Goal: Complete application form

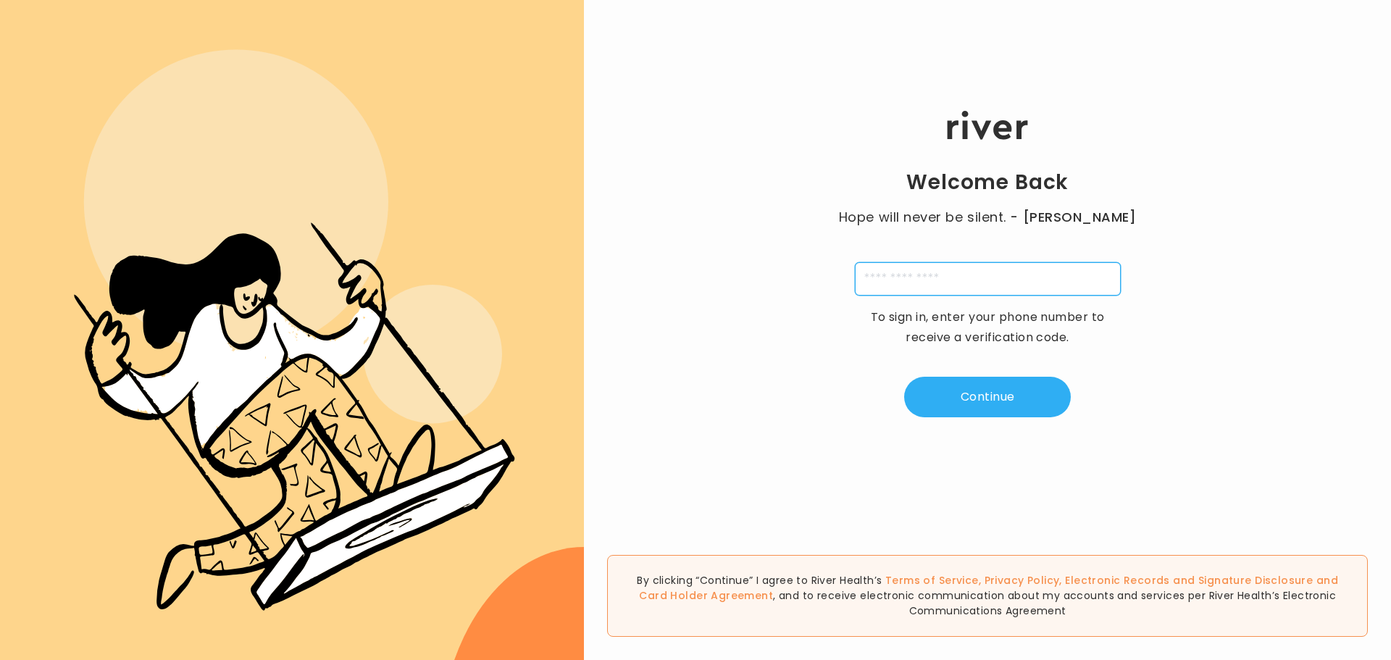
click at [925, 281] on input "tel" at bounding box center [988, 278] width 266 height 33
type input "**********"
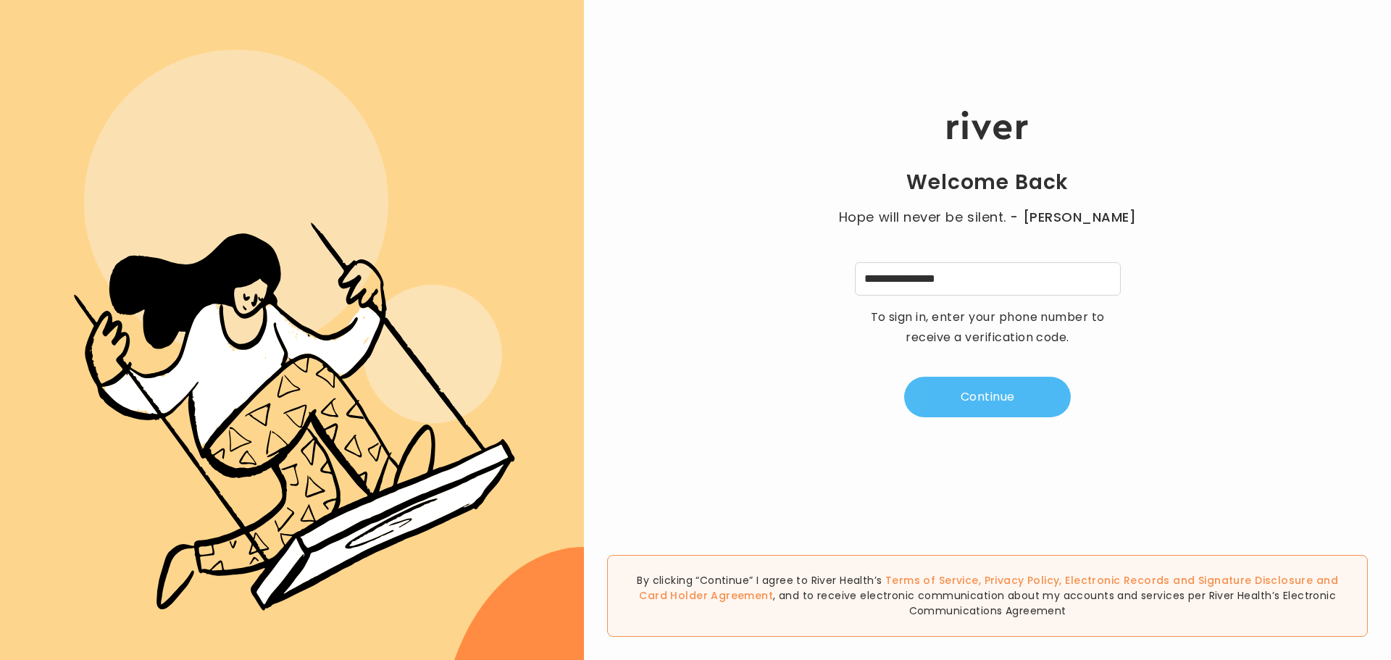
click at [989, 390] on button "Continue" at bounding box center [987, 397] width 167 height 41
type input "*"
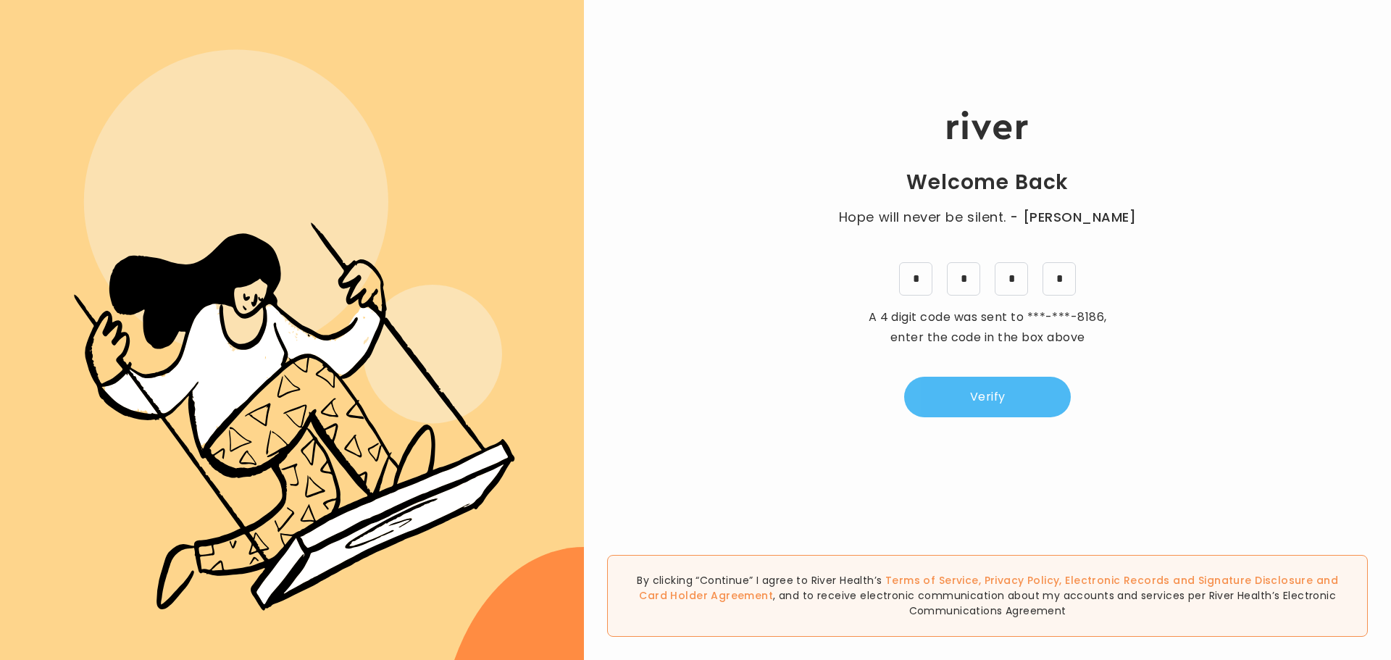
click at [980, 409] on button "Verify" at bounding box center [987, 397] width 167 height 41
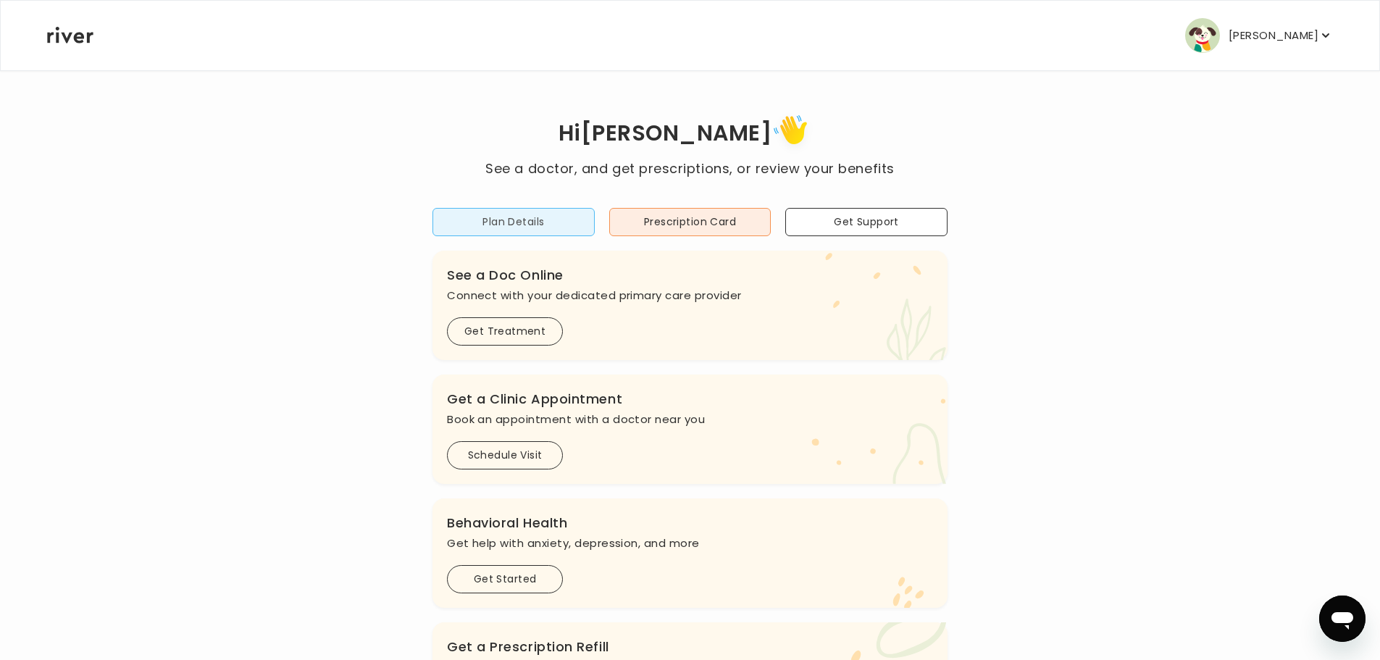
click at [520, 220] on button "Plan Details" at bounding box center [514, 222] width 162 height 28
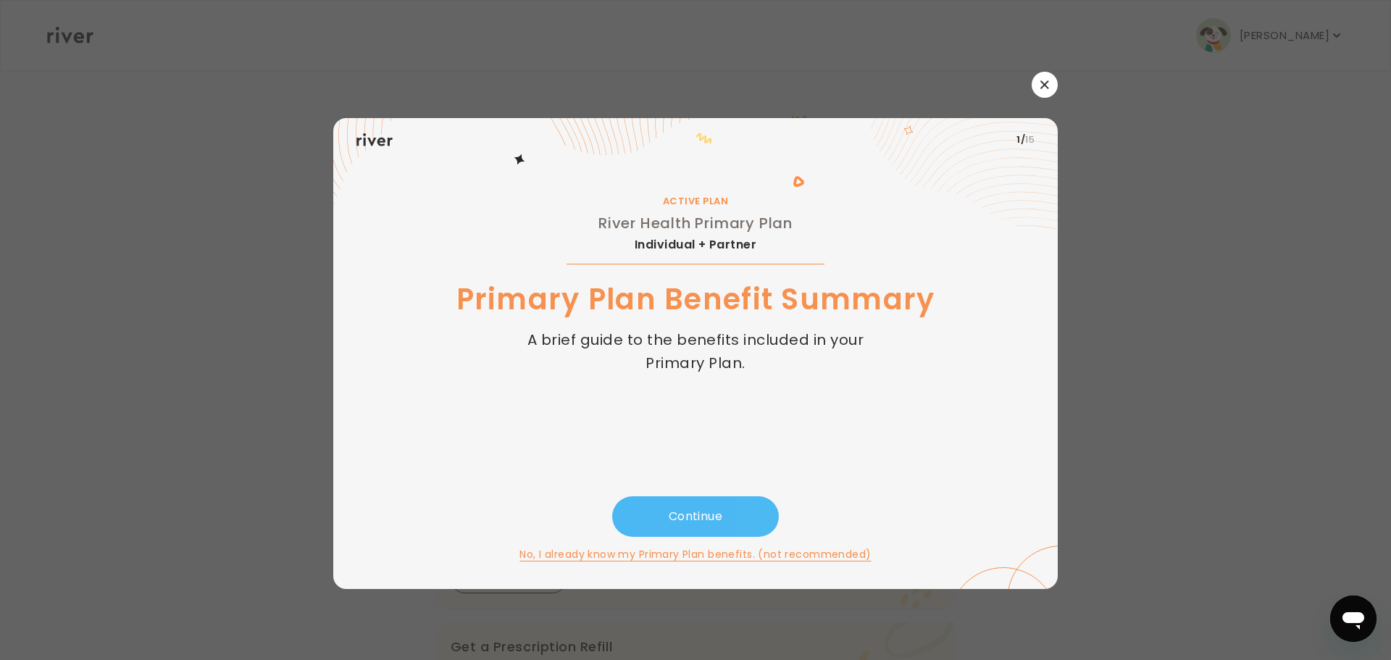
click at [688, 509] on button "Continue" at bounding box center [695, 516] width 167 height 41
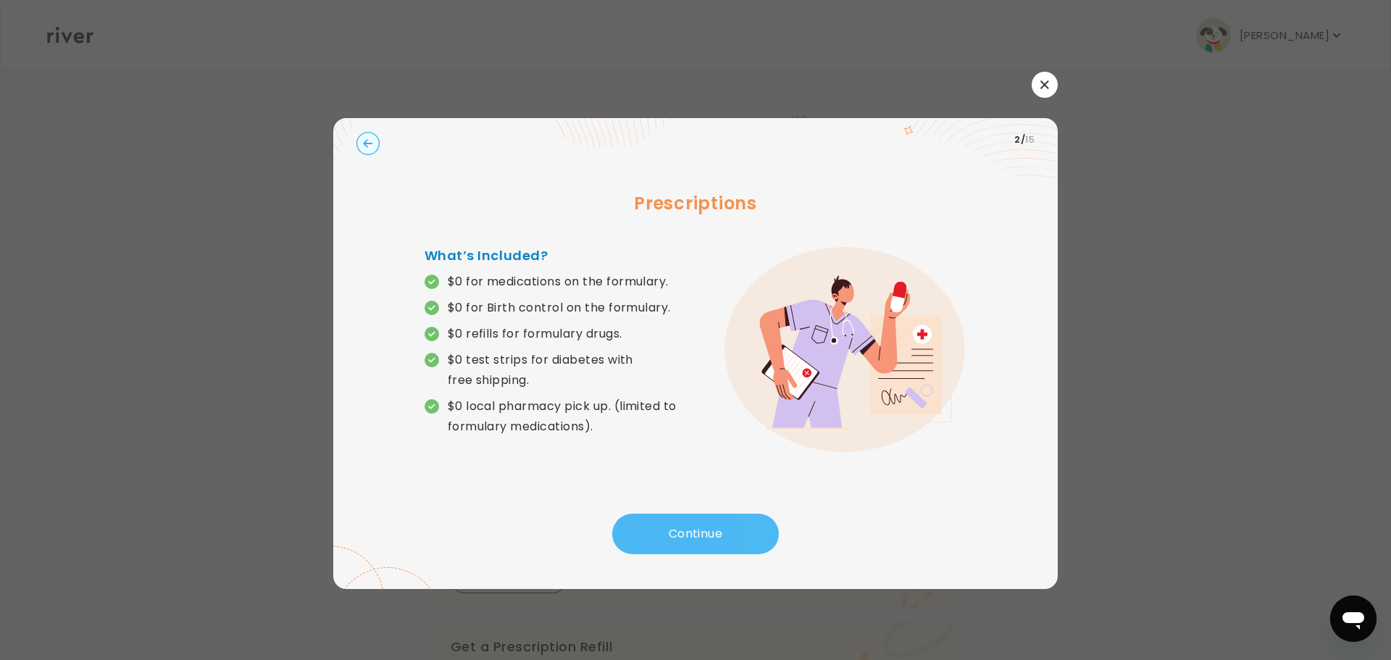
click at [681, 517] on button "Continue" at bounding box center [695, 534] width 167 height 41
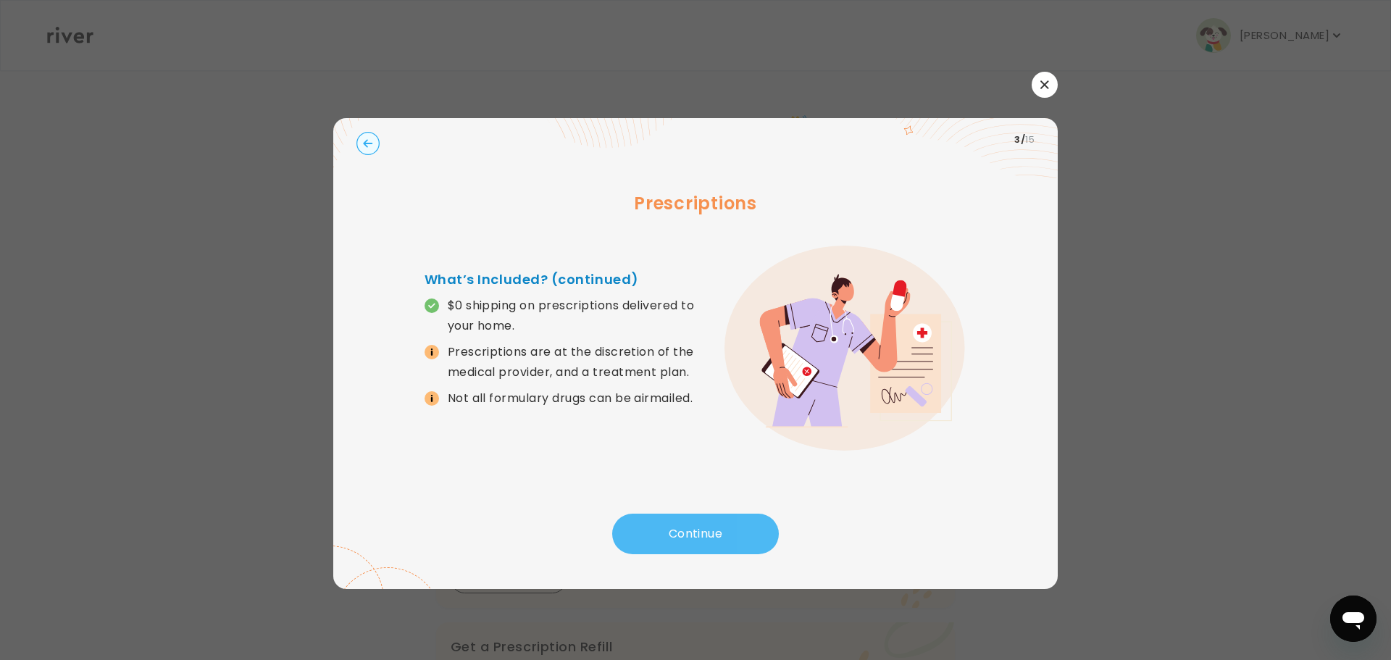
click at [684, 525] on button "Continue" at bounding box center [695, 534] width 167 height 41
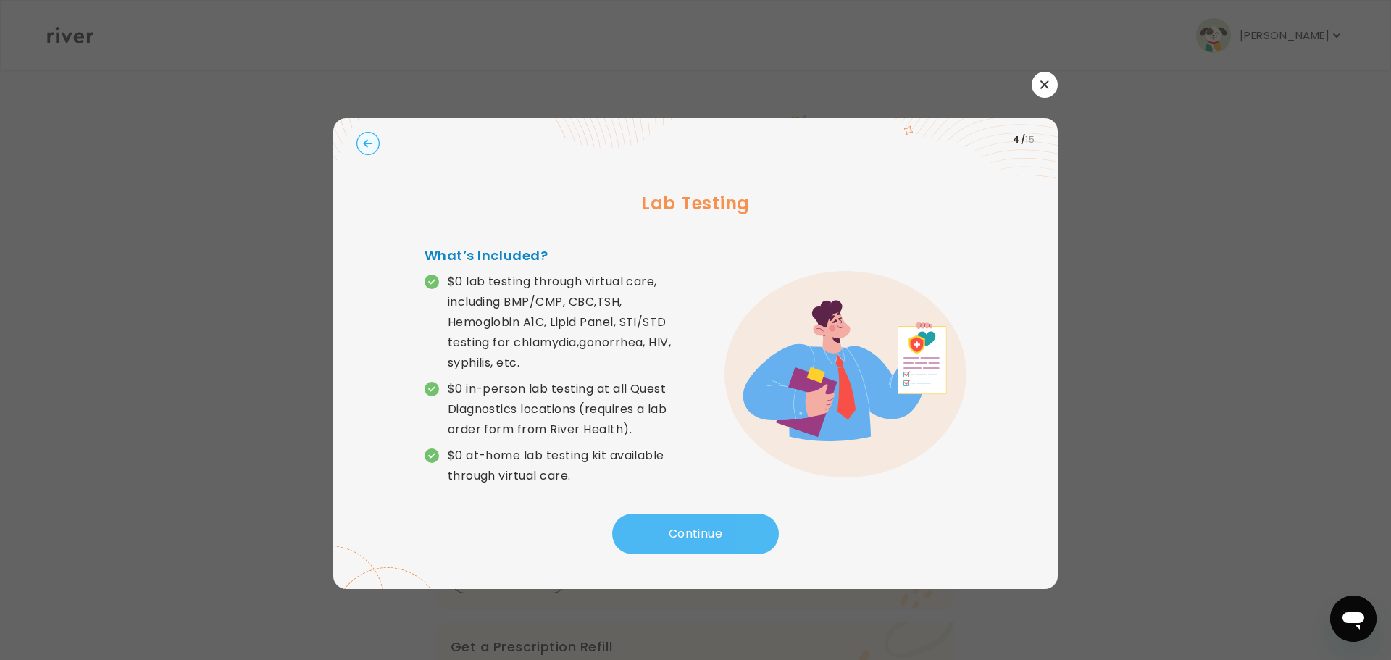
click at [690, 535] on button "Continue" at bounding box center [695, 534] width 167 height 41
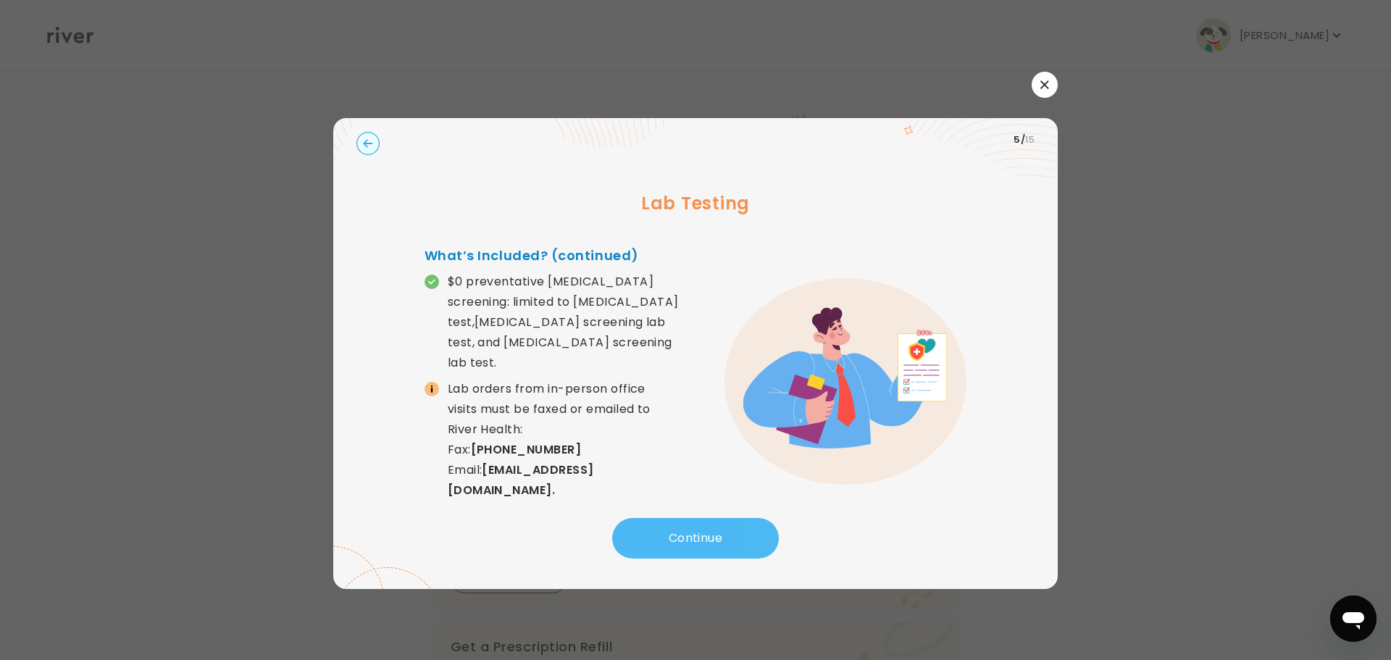
click at [706, 529] on button "Continue" at bounding box center [695, 538] width 167 height 41
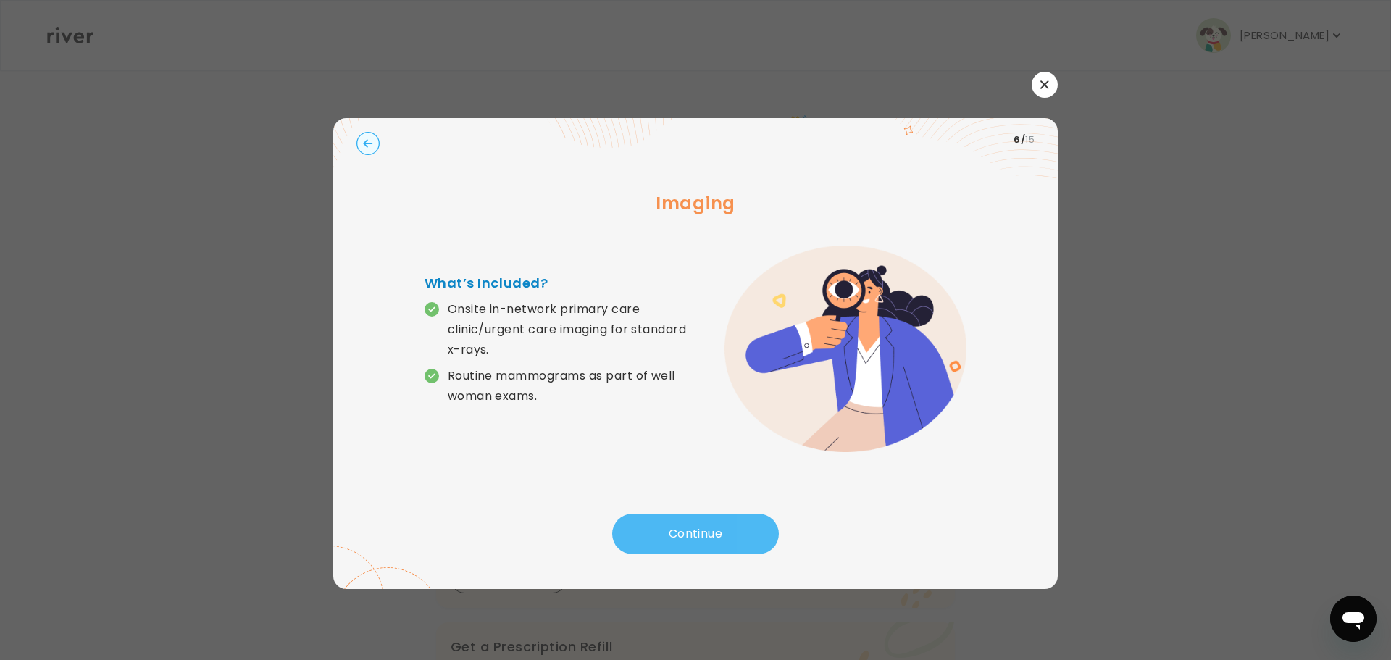
click at [695, 539] on button "Continue" at bounding box center [695, 534] width 167 height 41
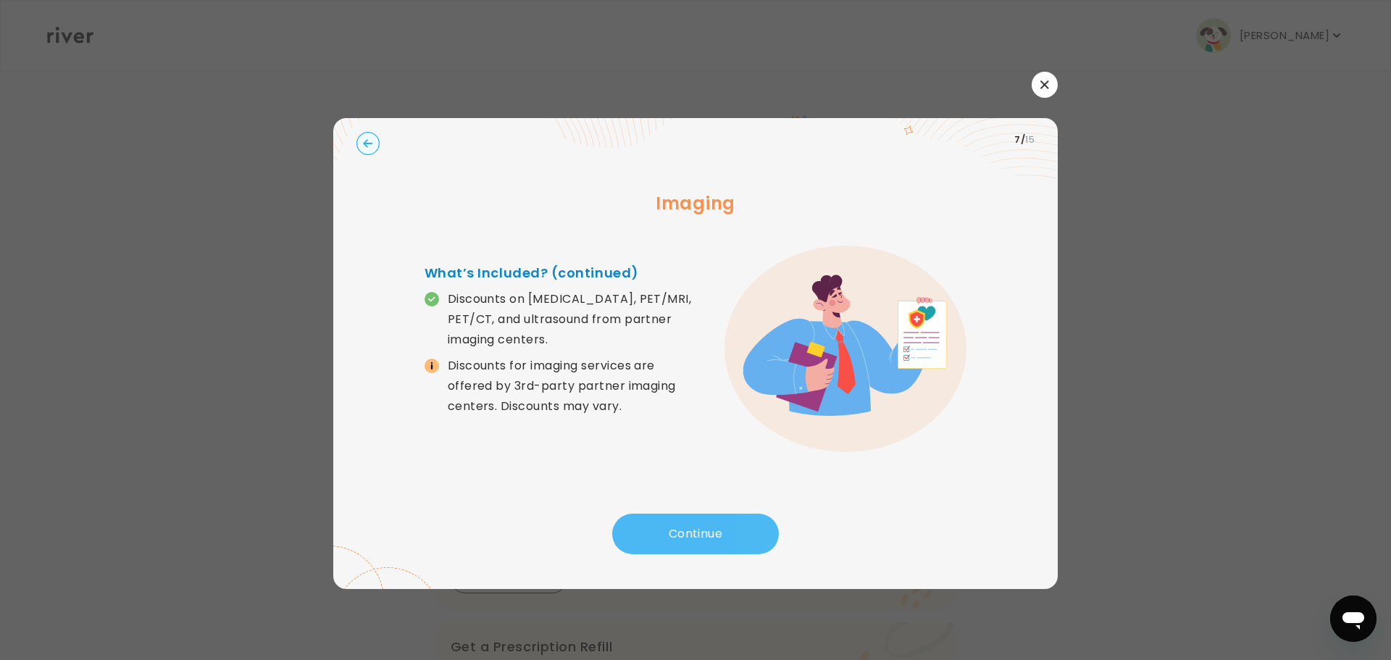
click at [695, 537] on button "Continue" at bounding box center [695, 534] width 167 height 41
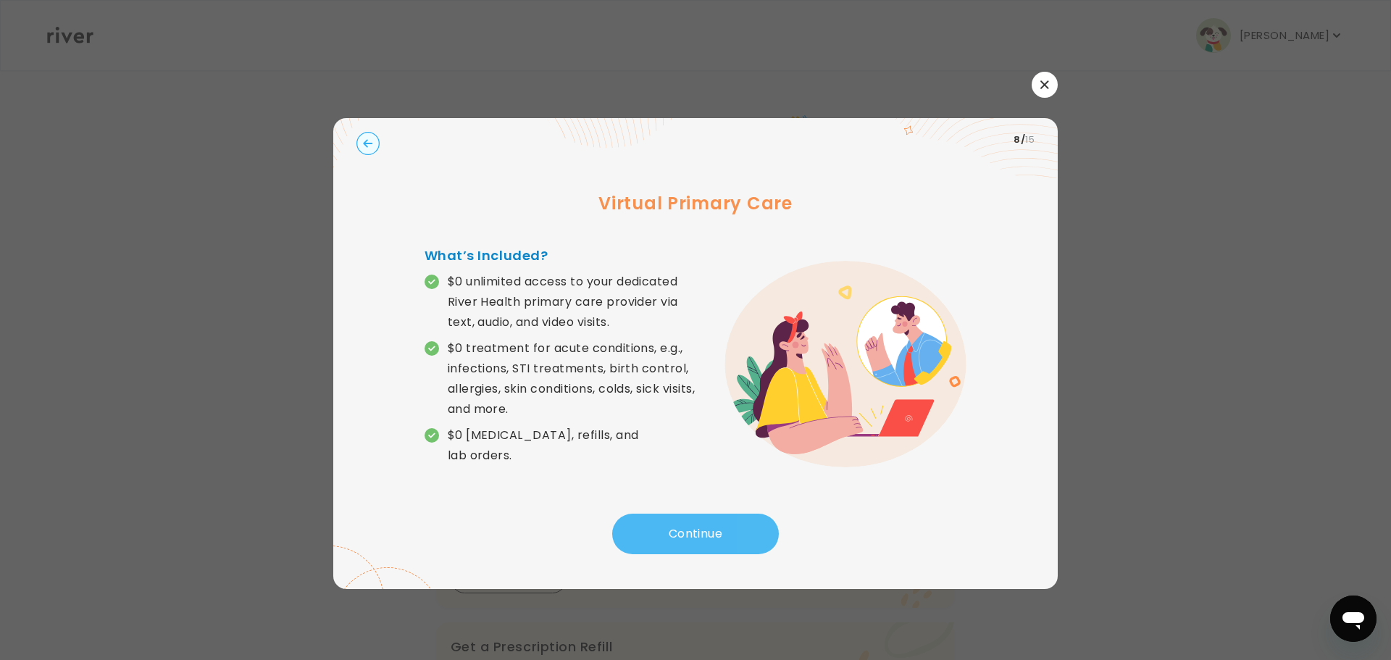
click at [692, 533] on button "Continue" at bounding box center [695, 534] width 167 height 41
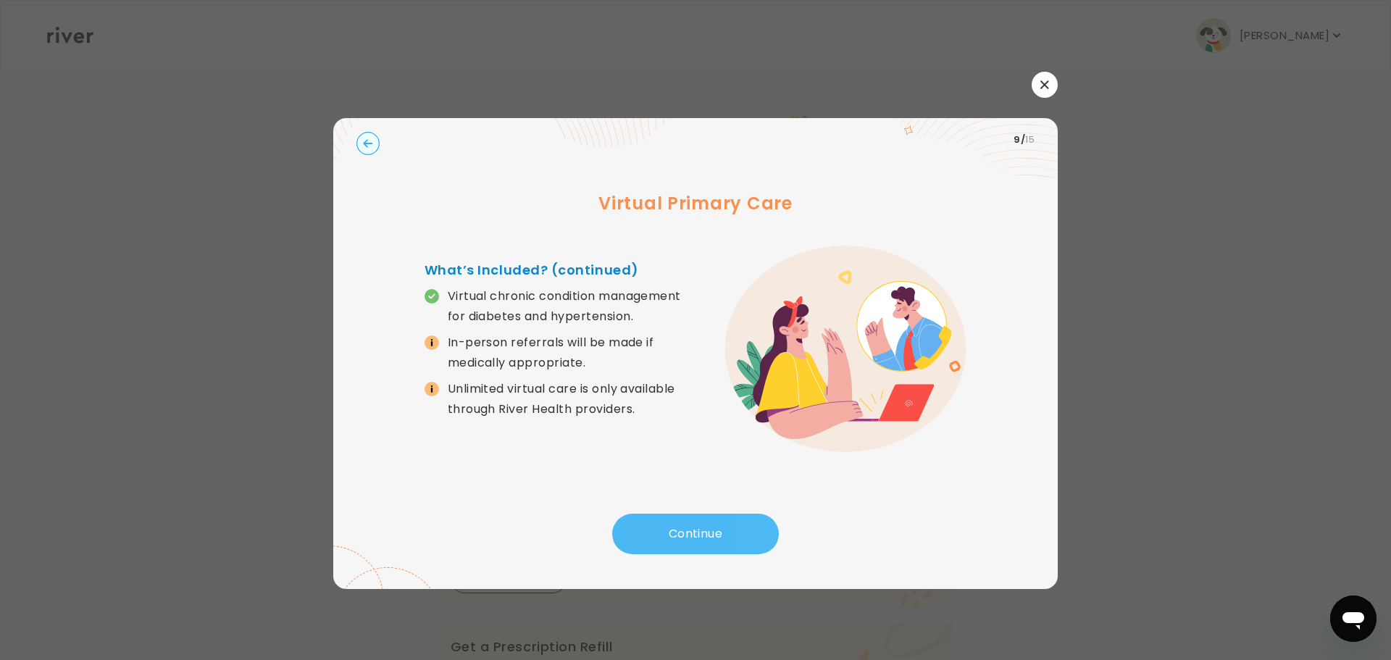
click at [717, 533] on button "Continue" at bounding box center [695, 534] width 167 height 41
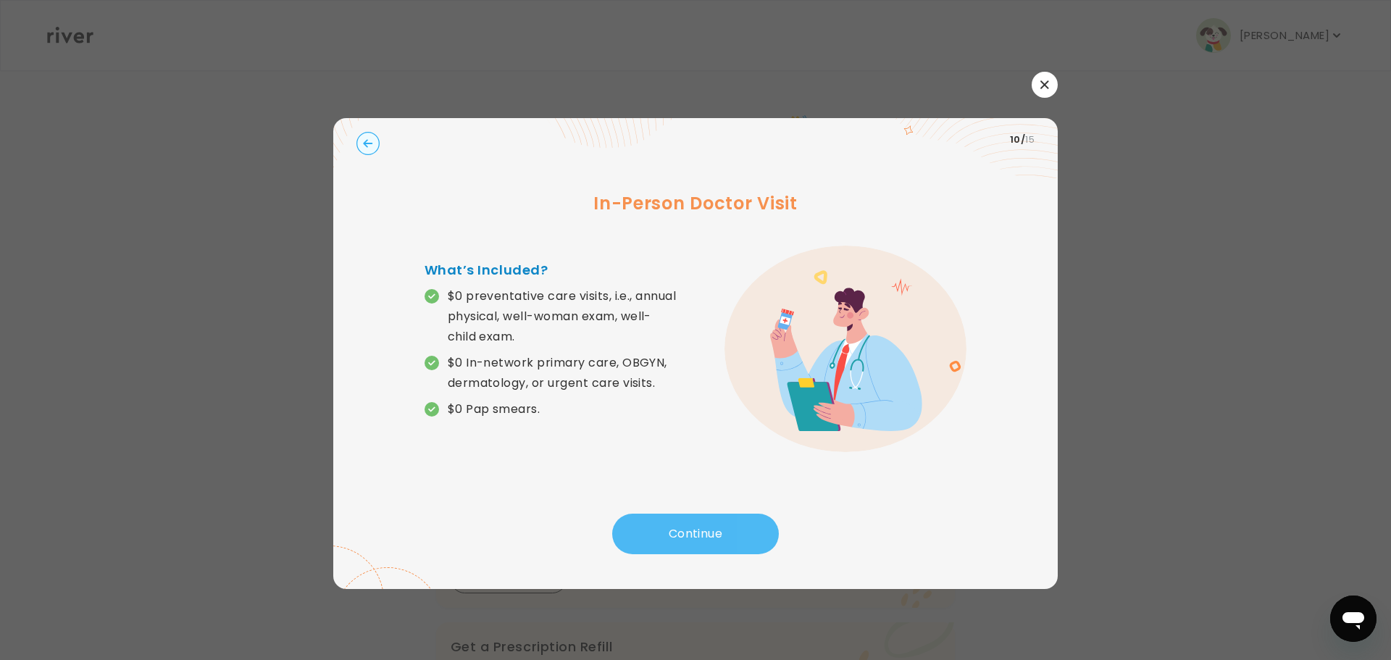
click at [700, 533] on button "Continue" at bounding box center [695, 534] width 167 height 41
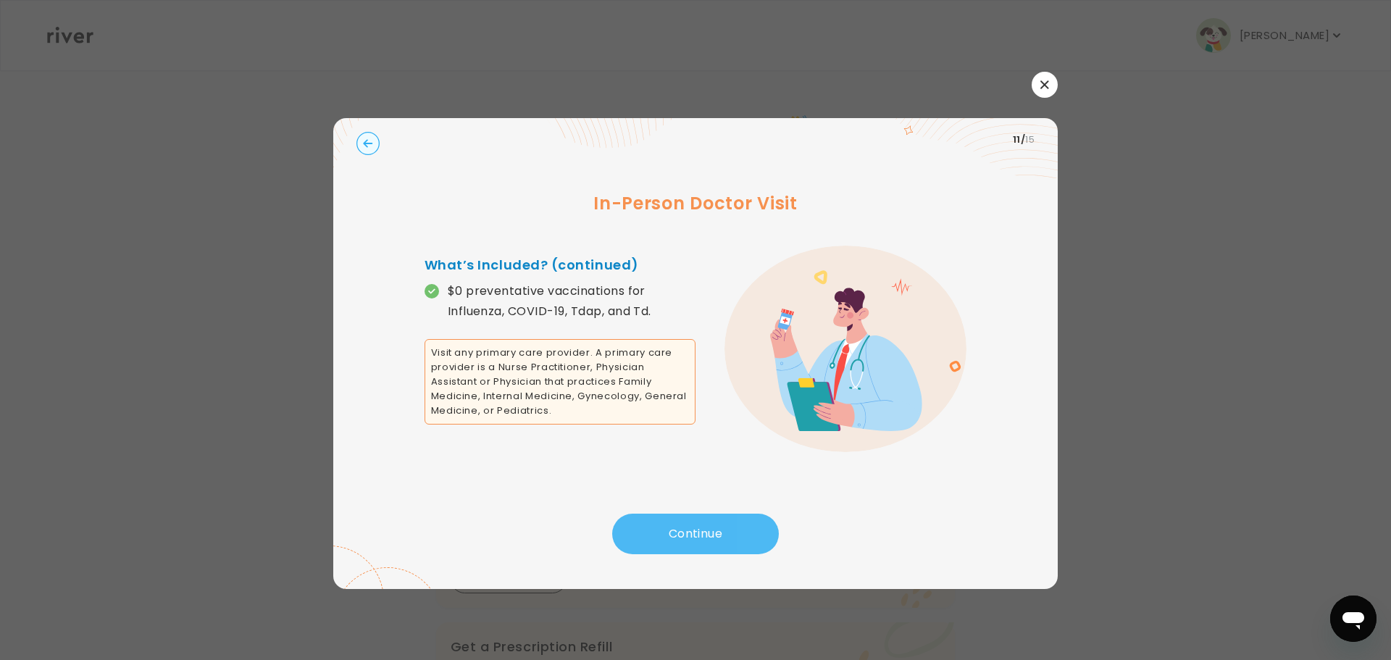
click at [707, 530] on button "Continue" at bounding box center [695, 534] width 167 height 41
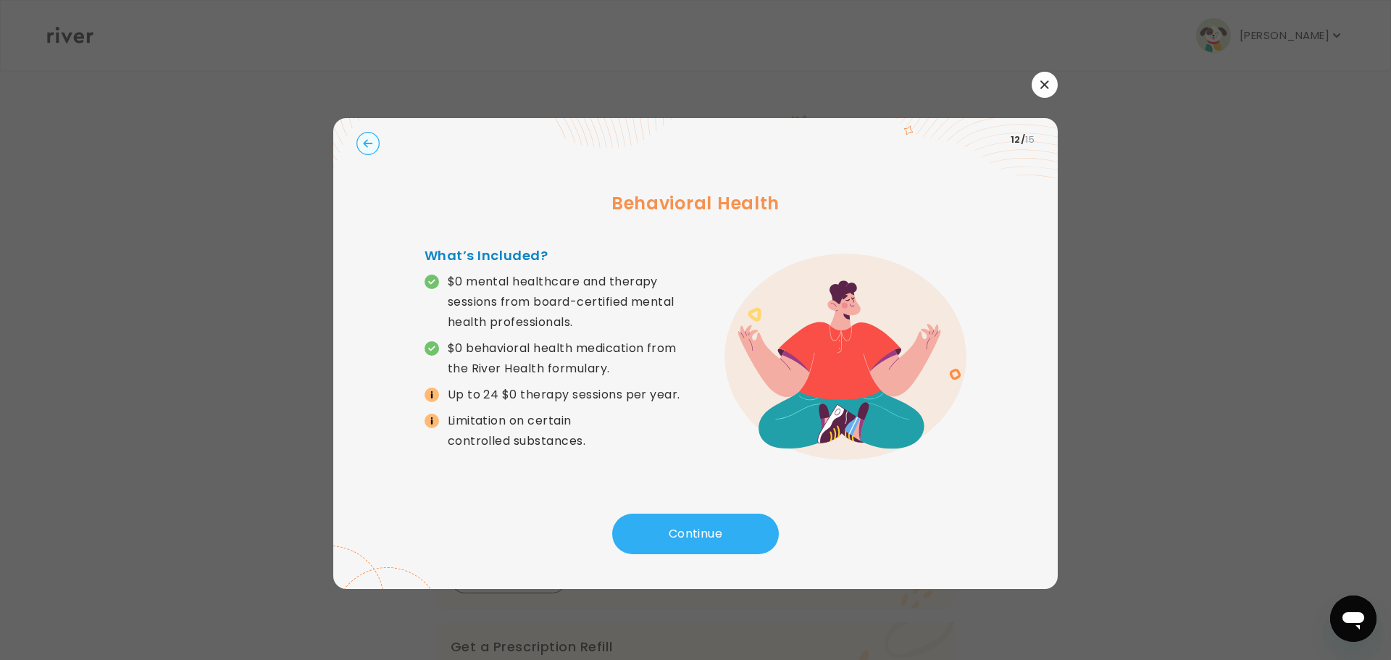
click at [366, 140] on circle "button" at bounding box center [368, 143] width 22 height 22
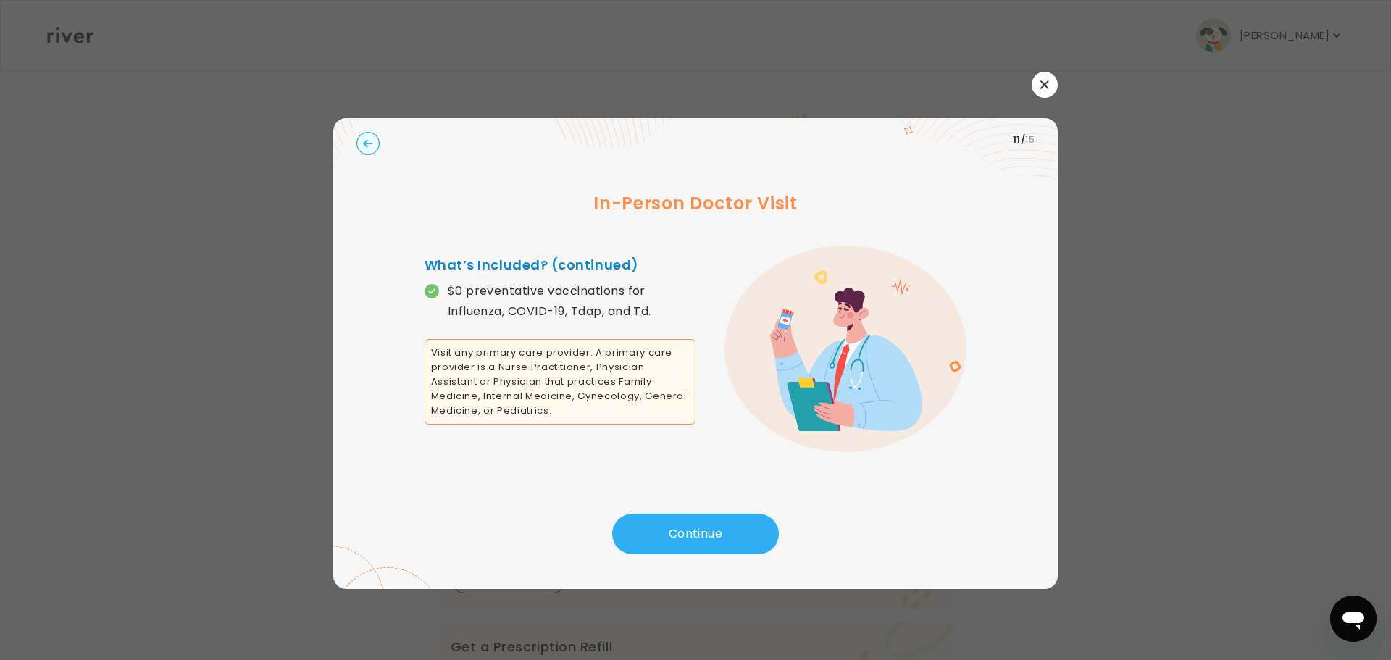
click at [362, 143] on circle "button" at bounding box center [368, 143] width 22 height 22
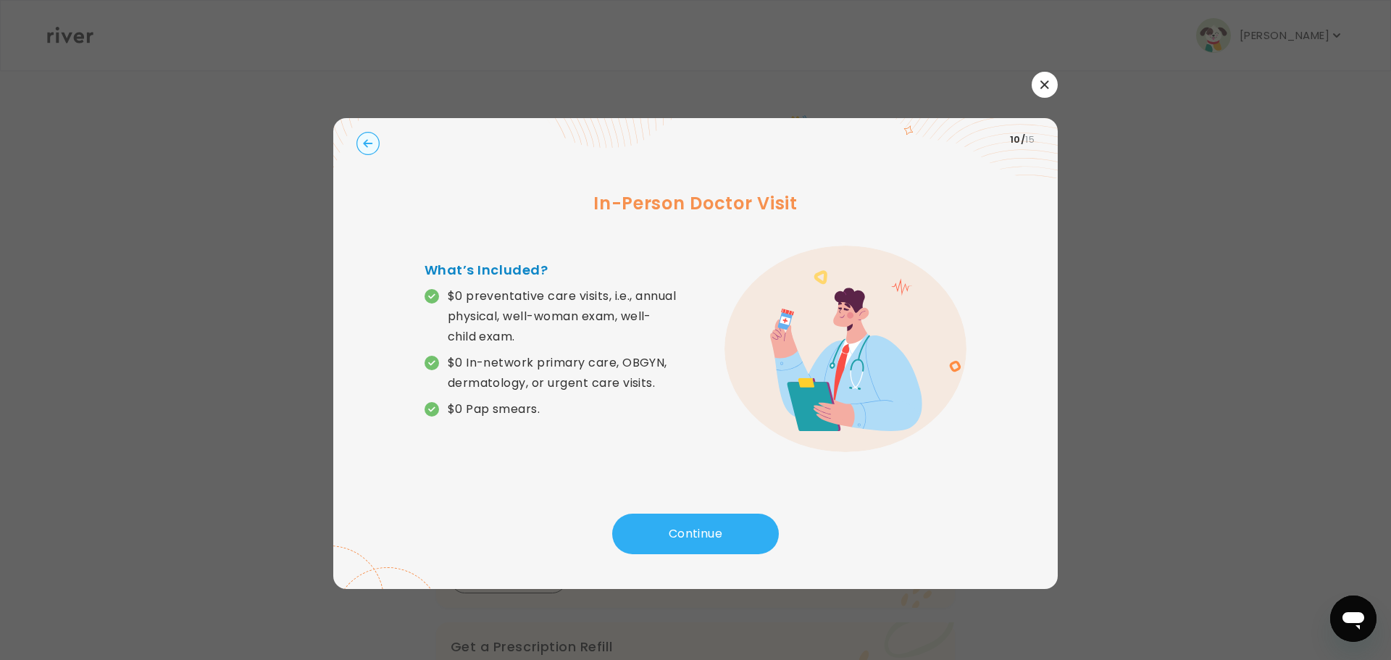
click at [362, 143] on circle "button" at bounding box center [368, 143] width 22 height 22
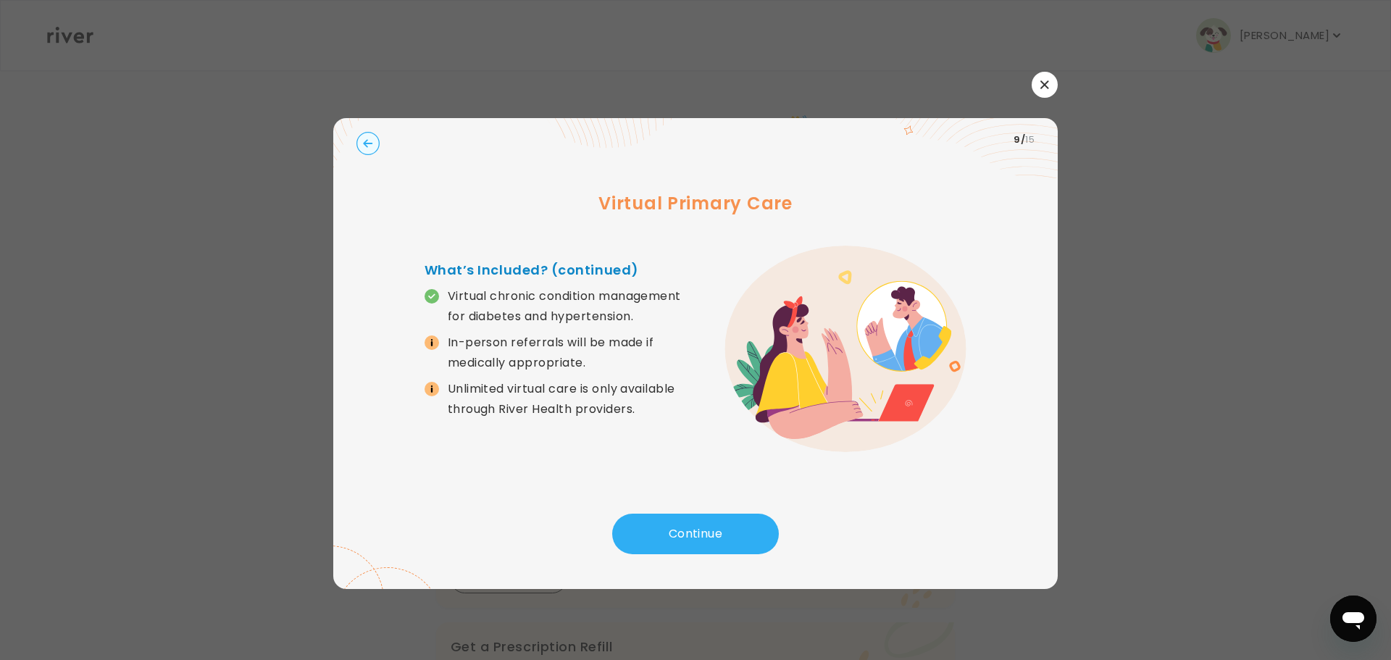
click at [1047, 82] on icon "button" at bounding box center [1045, 84] width 8 height 8
